Goal: Information Seeking & Learning: Learn about a topic

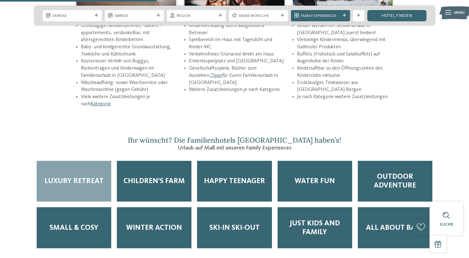
scroll to position [863, 0]
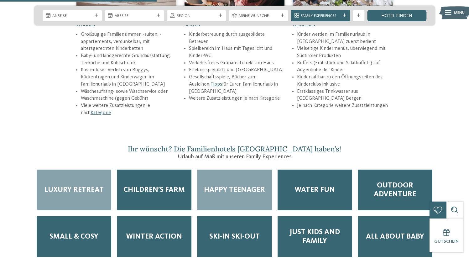
click at [251, 170] on div "Happy Teenager" at bounding box center [234, 190] width 75 height 41
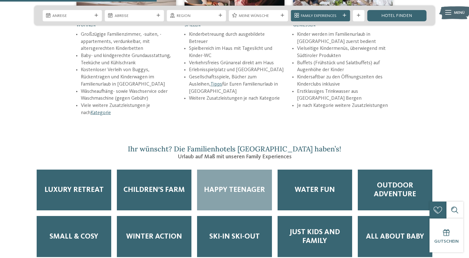
click at [227, 176] on div "Happy Teenager" at bounding box center [234, 190] width 75 height 41
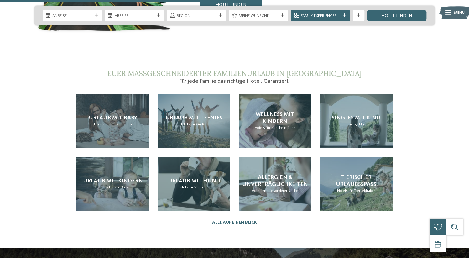
scroll to position [1185, 0]
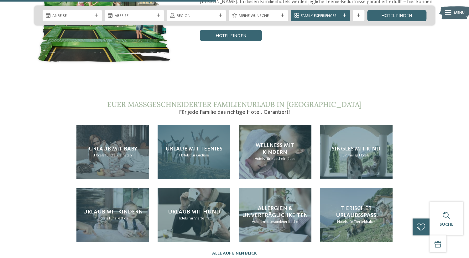
click at [204, 146] on span "Urlaub mit Teenies" at bounding box center [193, 149] width 57 height 6
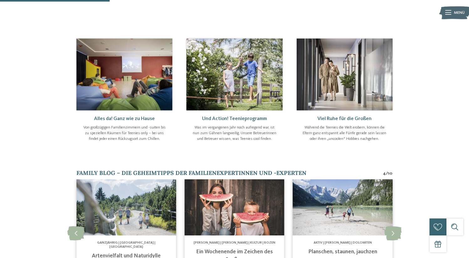
scroll to position [211, 0]
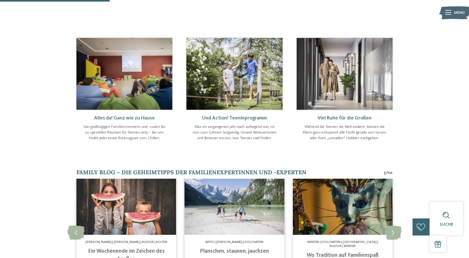
click at [273, 94] on img at bounding box center [234, 74] width 96 height 72
click at [224, 66] on img at bounding box center [234, 74] width 96 height 72
click at [222, 130] on p "Was im vergangenen Jahr noch aufregend war, ist nun zum Gähnen langweilig. Unse…" at bounding box center [234, 132] width 85 height 17
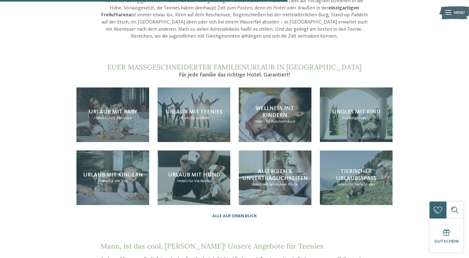
scroll to position [553, 0]
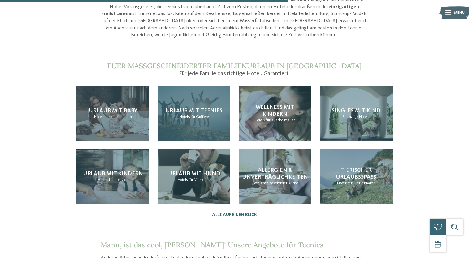
click at [201, 110] on span "Urlaub mit Teenies" at bounding box center [193, 111] width 57 height 6
